Goal: Task Accomplishment & Management: Use online tool/utility

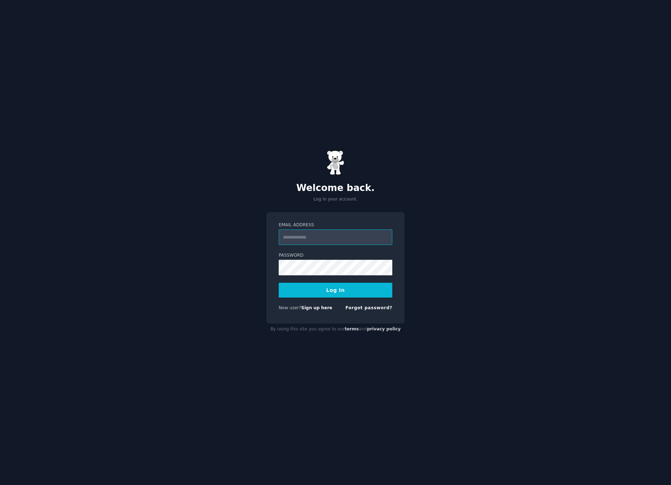
type input "**********"
click at [371, 279] on form "**********" at bounding box center [336, 268] width 114 height 92
click at [369, 284] on button "Log In" at bounding box center [336, 290] width 114 height 15
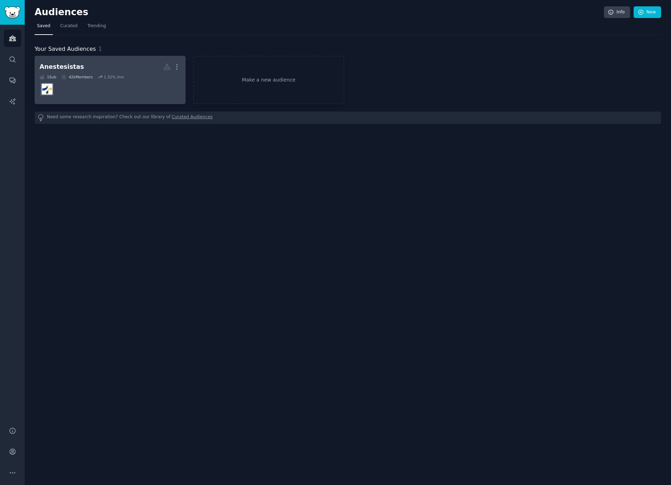
click at [121, 62] on h2 "Anestesistas More" at bounding box center [110, 67] width 141 height 12
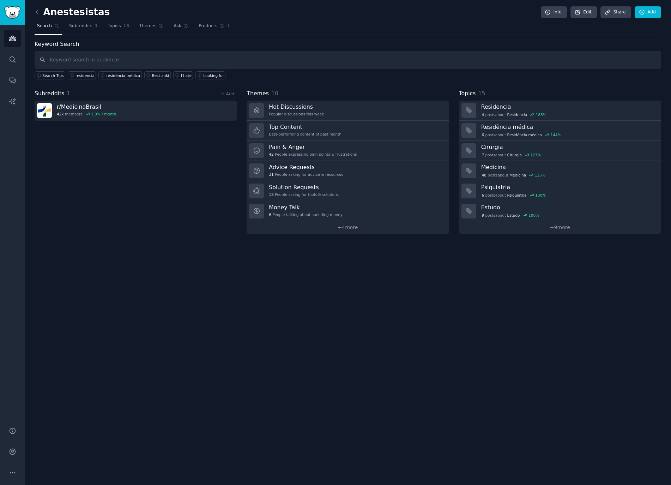
click at [87, 61] on input "text" at bounding box center [348, 60] width 627 height 18
type input "Anesteologista"
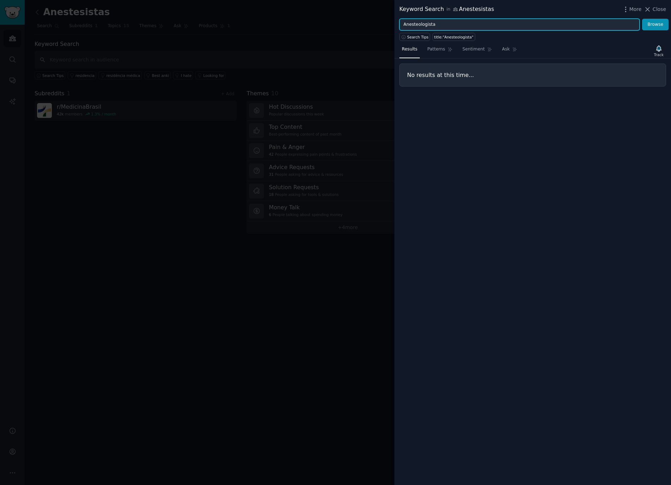
click at [445, 26] on input "Anesteologista" at bounding box center [519, 25] width 240 height 12
click at [642, 19] on button "Browse" at bounding box center [655, 25] width 26 height 12
drag, startPoint x: 455, startPoint y: 23, endPoint x: 364, endPoint y: 23, distance: 91.0
click at [364, 23] on div "Keyword Search in Anestesistas More Close Anesteologistas Browse Search Tips ti…" at bounding box center [335, 242] width 671 height 485
type input "c"
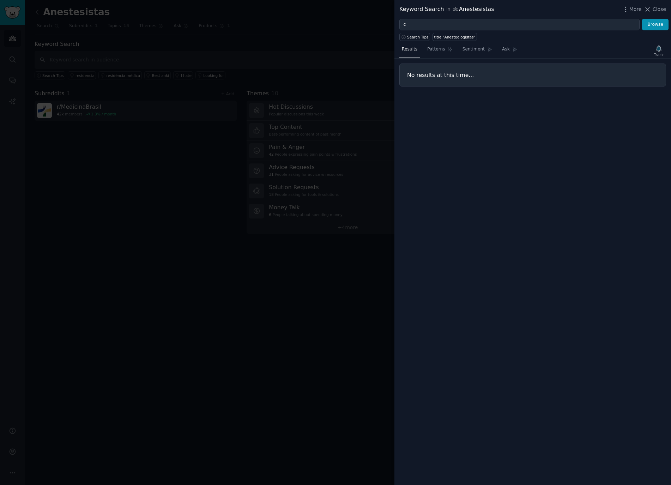
click at [146, 153] on div at bounding box center [335, 242] width 671 height 485
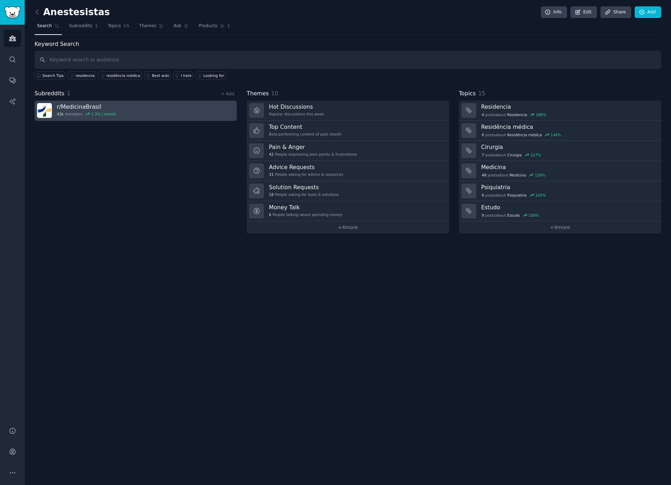
click at [127, 109] on link "r/ MedicinaBrasil 42k members 1.3 % / month" at bounding box center [136, 111] width 202 height 20
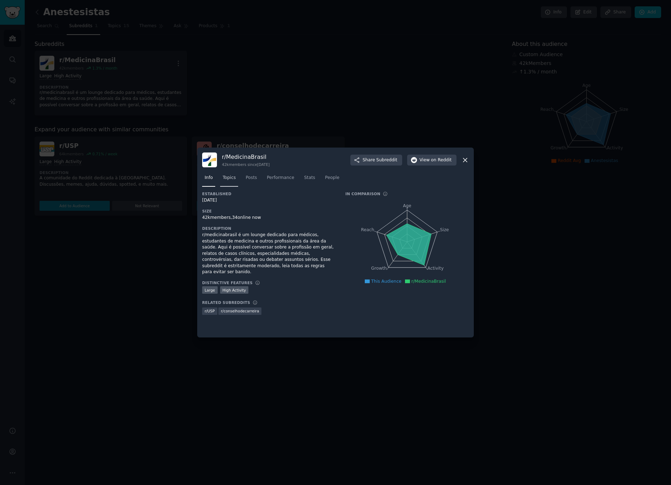
click at [226, 177] on span "Topics" at bounding box center [229, 178] width 13 height 6
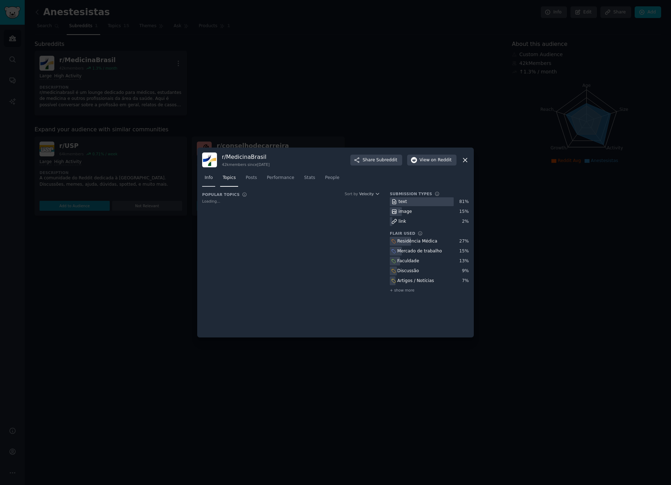
click at [209, 179] on span "Info" at bounding box center [209, 178] width 8 height 6
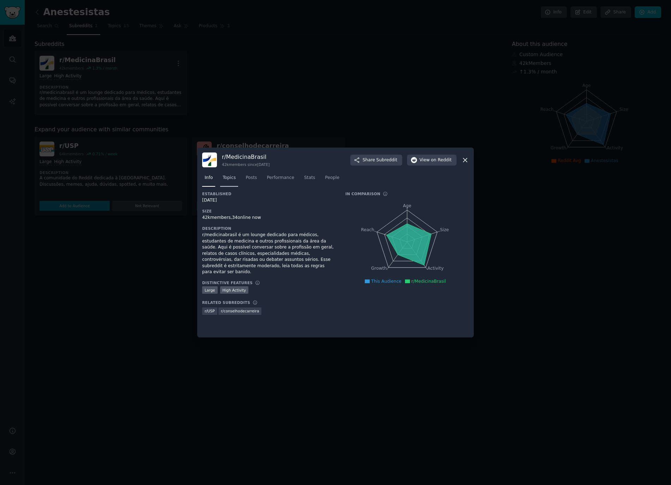
click at [221, 178] on link "Topics" at bounding box center [229, 179] width 18 height 14
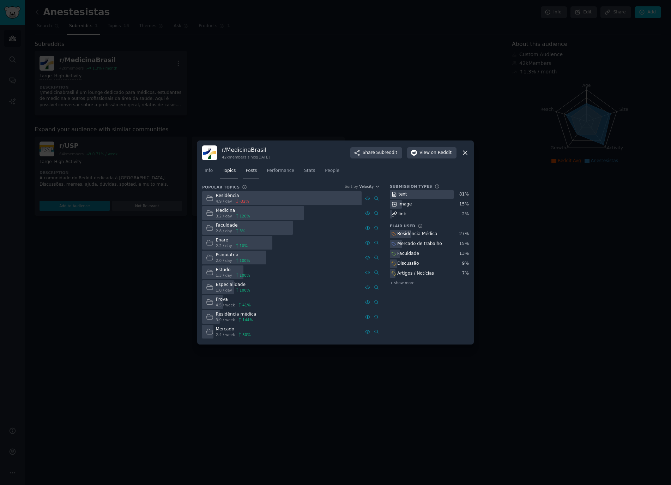
click at [250, 174] on link "Posts" at bounding box center [251, 172] width 16 height 14
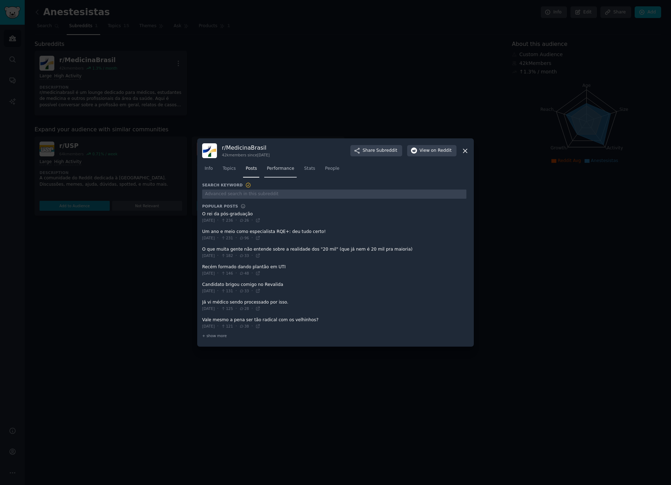
click at [278, 173] on link "Performance" at bounding box center [280, 170] width 32 height 14
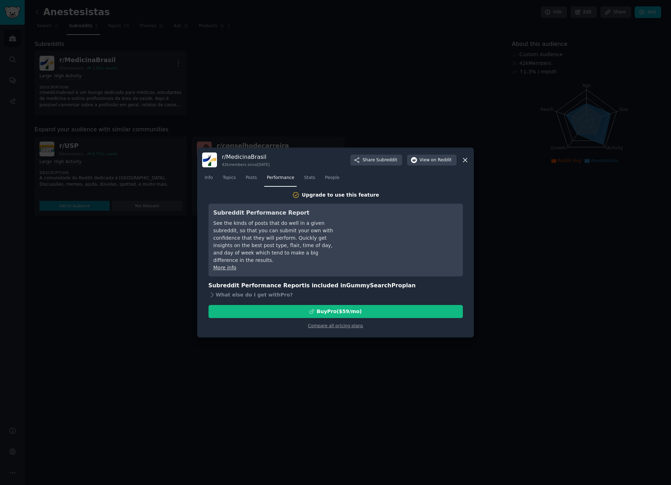
click at [301, 177] on nav "Info Topics Posts Performance Stats People" at bounding box center [335, 179] width 267 height 14
click at [329, 180] on span "People" at bounding box center [332, 178] width 14 height 6
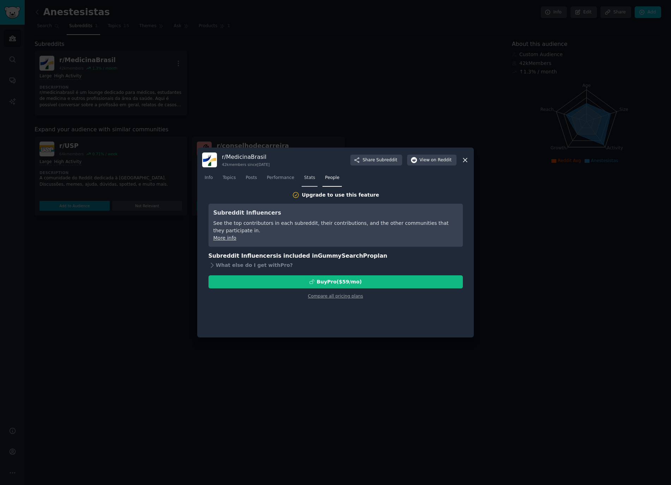
click at [309, 179] on span "Stats" at bounding box center [309, 178] width 11 height 6
click at [329, 179] on span "People" at bounding box center [332, 178] width 14 height 6
click at [466, 162] on icon at bounding box center [464, 159] width 7 height 7
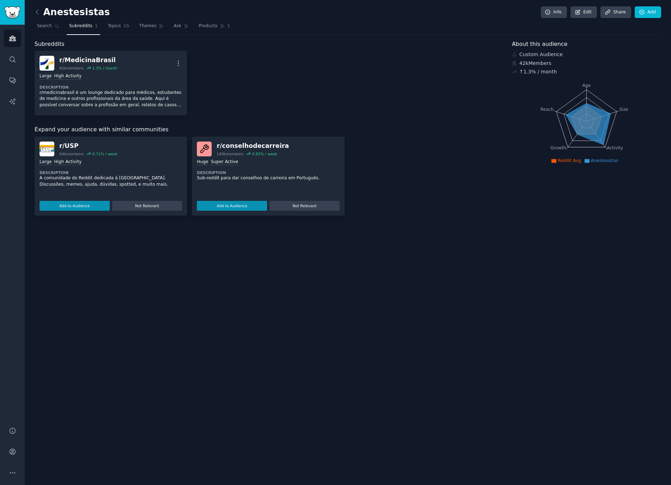
drag, startPoint x: 11, startPoint y: 99, endPoint x: 603, endPoint y: 2, distance: 599.6
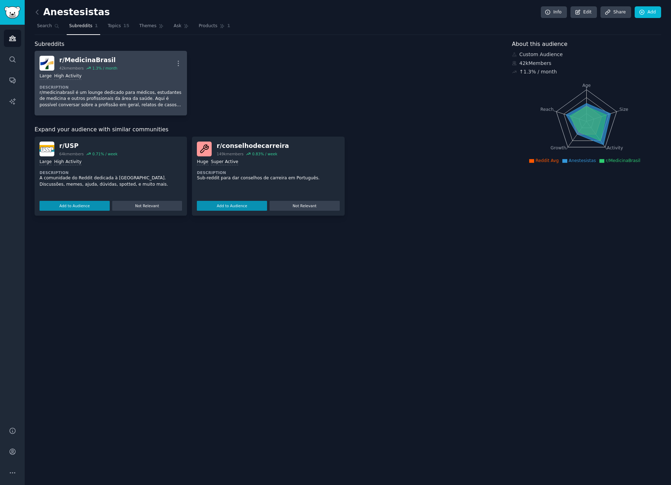
click at [169, 67] on div "r/ MedicinaBrasil 42k members 1.3 % / month More" at bounding box center [111, 63] width 143 height 15
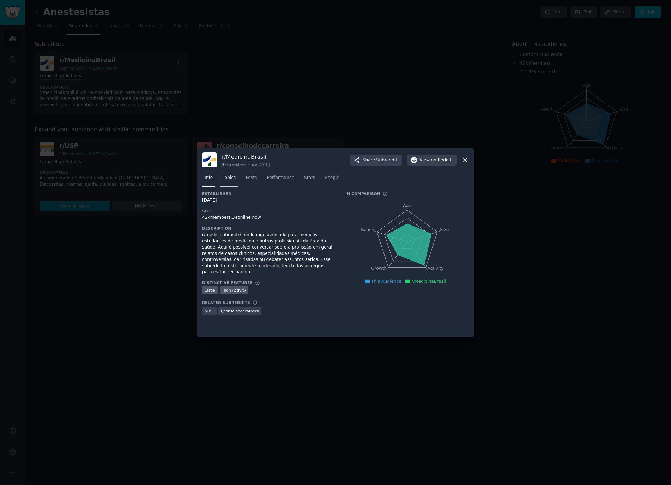
click at [226, 180] on span "Topics" at bounding box center [229, 178] width 13 height 6
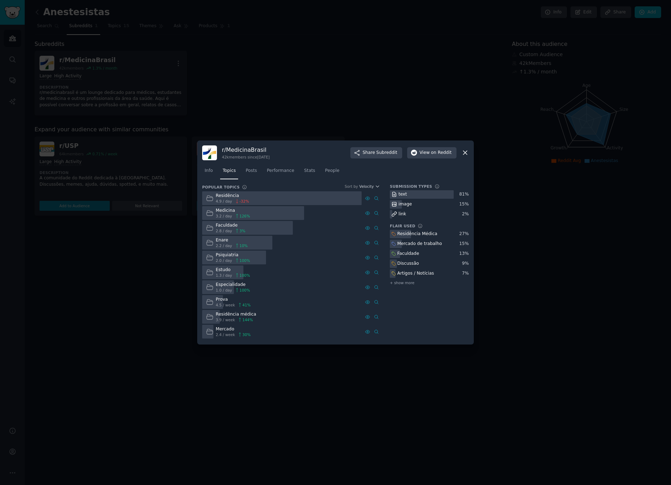
click at [465, 154] on icon at bounding box center [464, 152] width 7 height 7
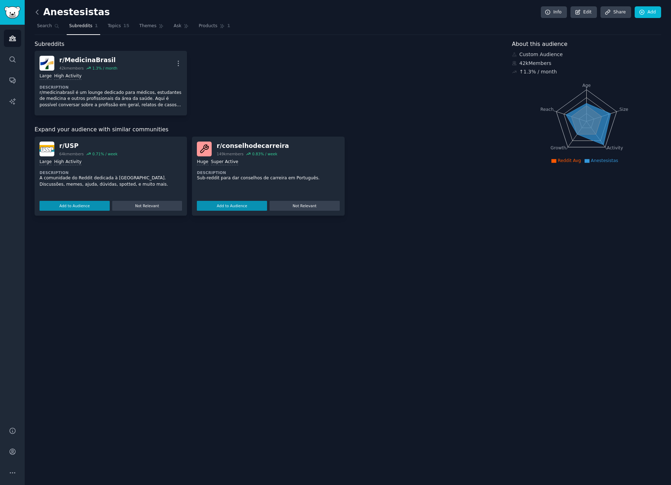
click at [36, 11] on icon at bounding box center [37, 11] width 7 height 7
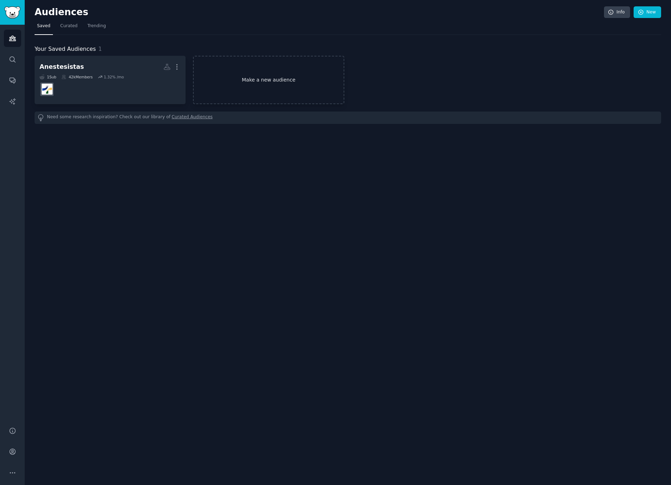
click at [263, 84] on link "Make a new audience" at bounding box center [268, 80] width 151 height 48
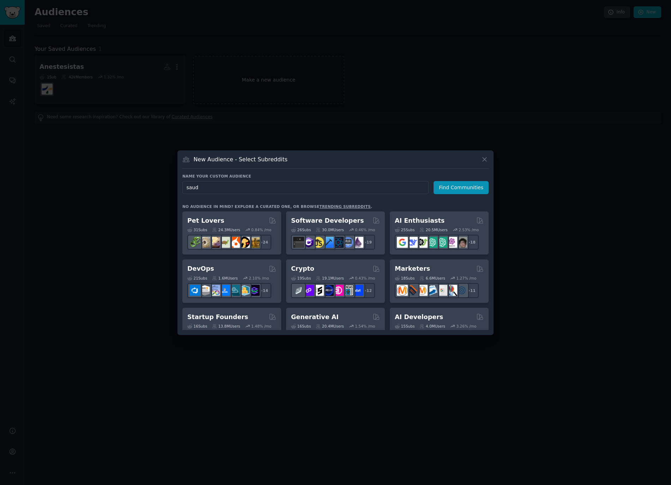
type input "saude"
click button "Find Communities" at bounding box center [461, 187] width 55 height 13
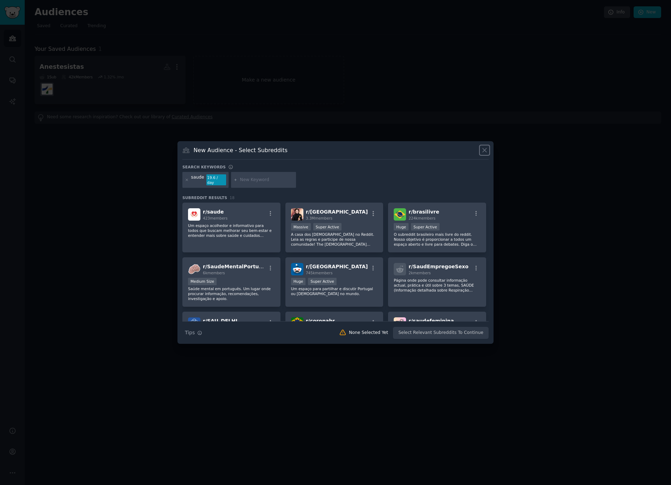
click at [487, 151] on icon at bounding box center [484, 149] width 7 height 7
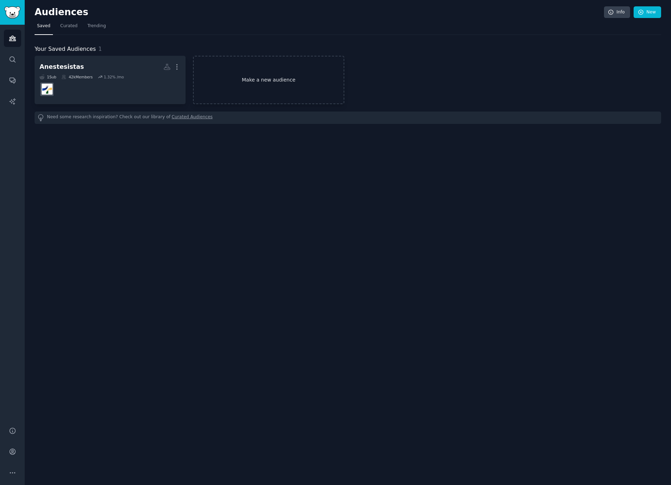
click at [243, 72] on link "Make a new audience" at bounding box center [268, 80] width 151 height 48
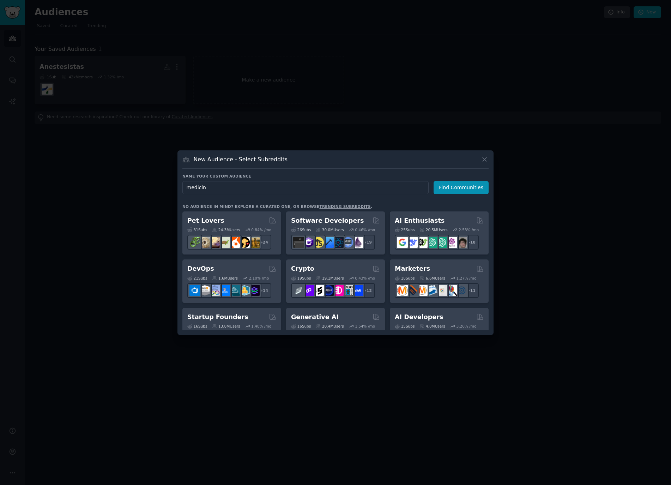
type input "medicina"
click button "Find Communities" at bounding box center [461, 187] width 55 height 13
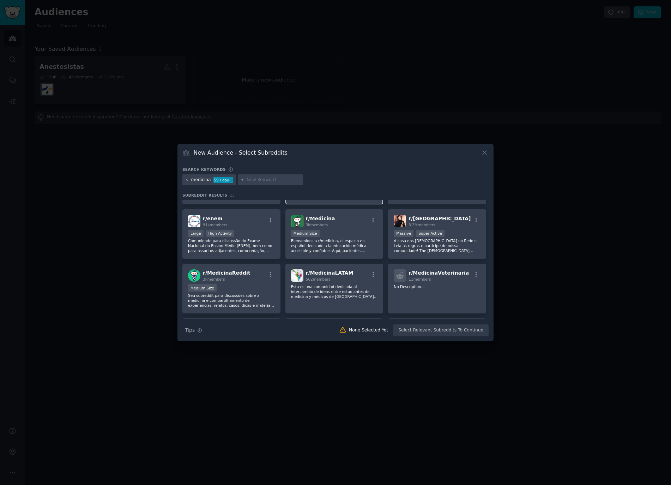
scroll to position [50, 0]
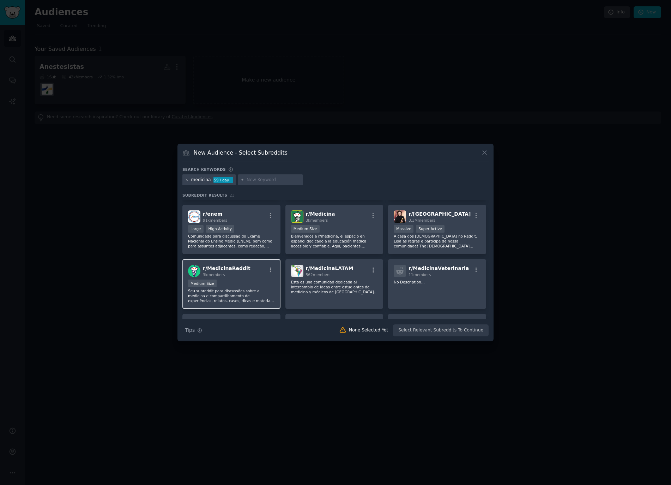
click at [263, 272] on div "r/ MedicinaReddit 3k members" at bounding box center [231, 271] width 87 height 12
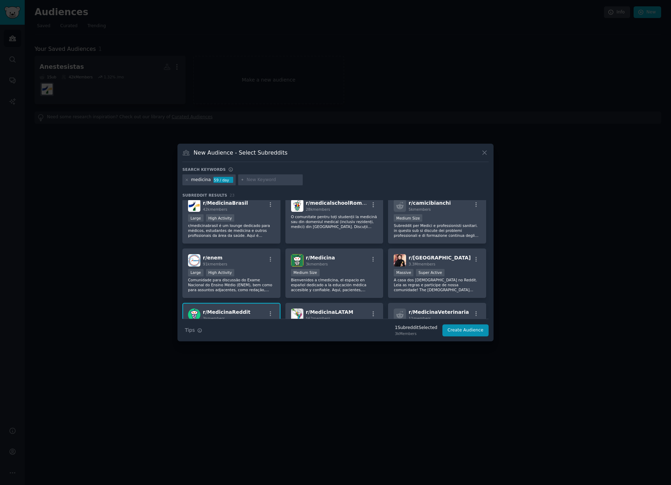
scroll to position [0, 0]
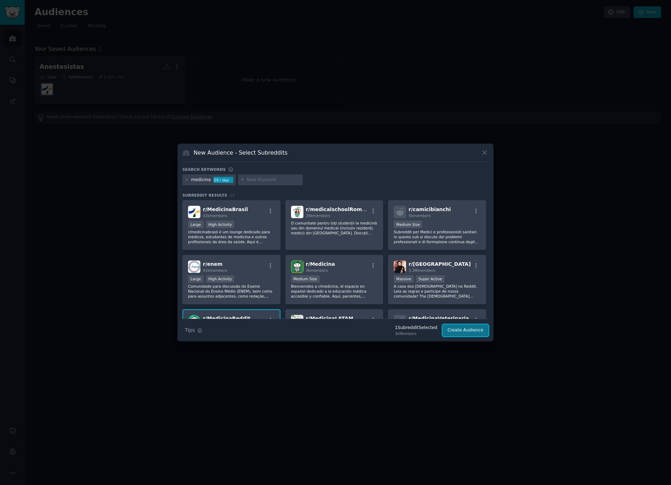
click at [458, 327] on button "Create Audience" at bounding box center [465, 330] width 47 height 12
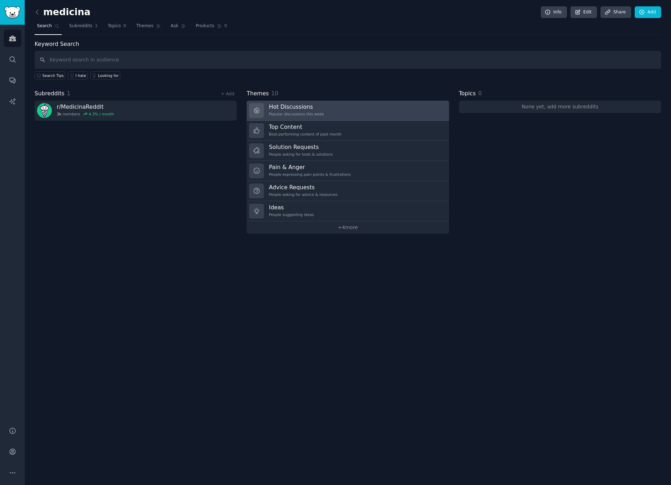
click at [345, 112] on link "Hot Discussions Popular discussions this week" at bounding box center [348, 111] width 202 height 20
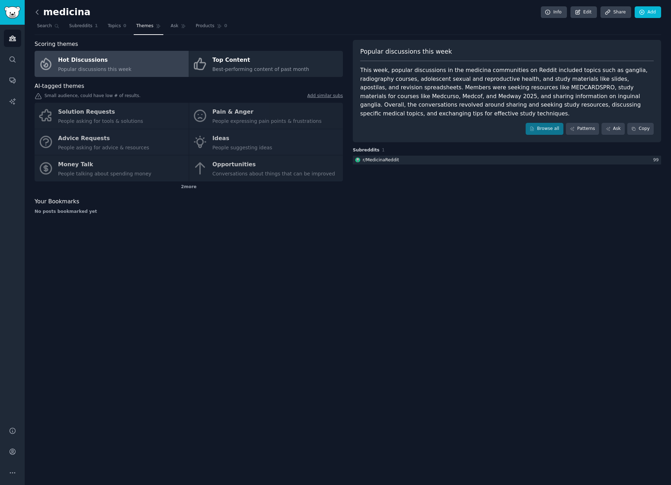
click at [35, 14] on icon at bounding box center [37, 11] width 7 height 7
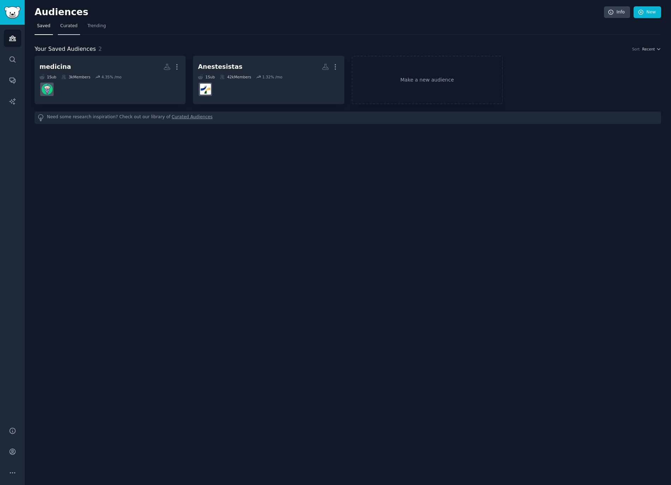
click at [73, 29] on link "Curated" at bounding box center [69, 27] width 22 height 14
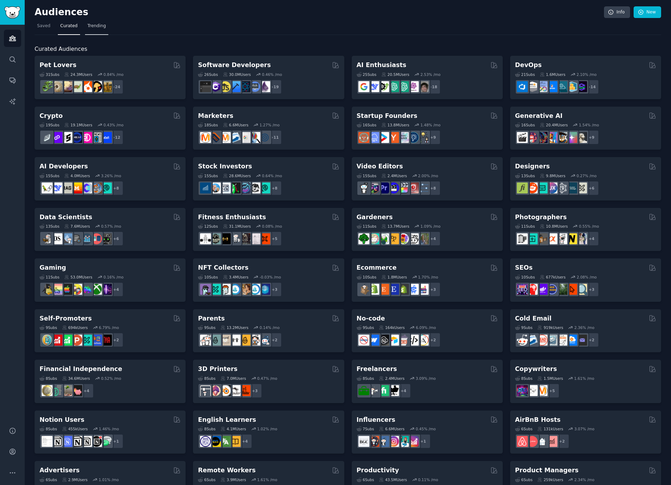
click at [85, 28] on link "Trending" at bounding box center [96, 27] width 23 height 14
